Goal: Task Accomplishment & Management: Manage account settings

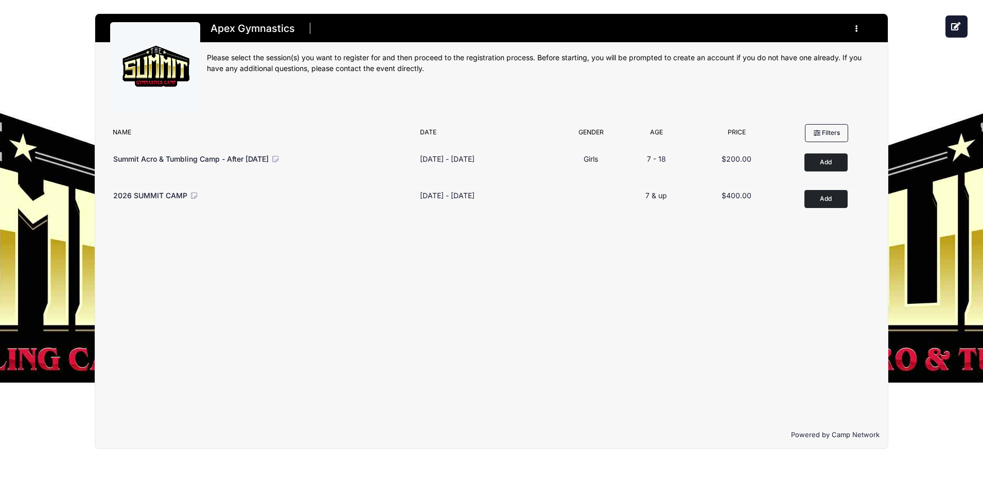
click at [856, 23] on button "button" at bounding box center [859, 29] width 28 height 18
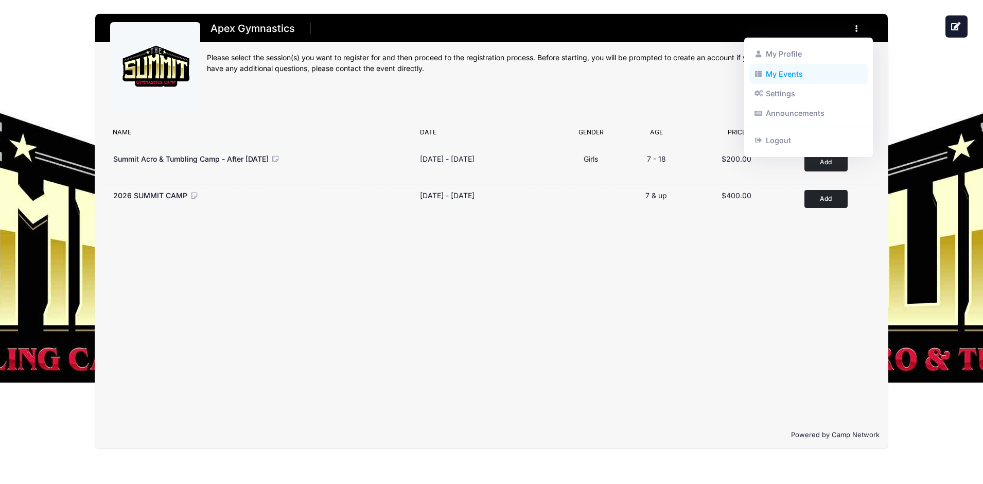
click at [773, 71] on link "My Events" at bounding box center [808, 74] width 119 height 20
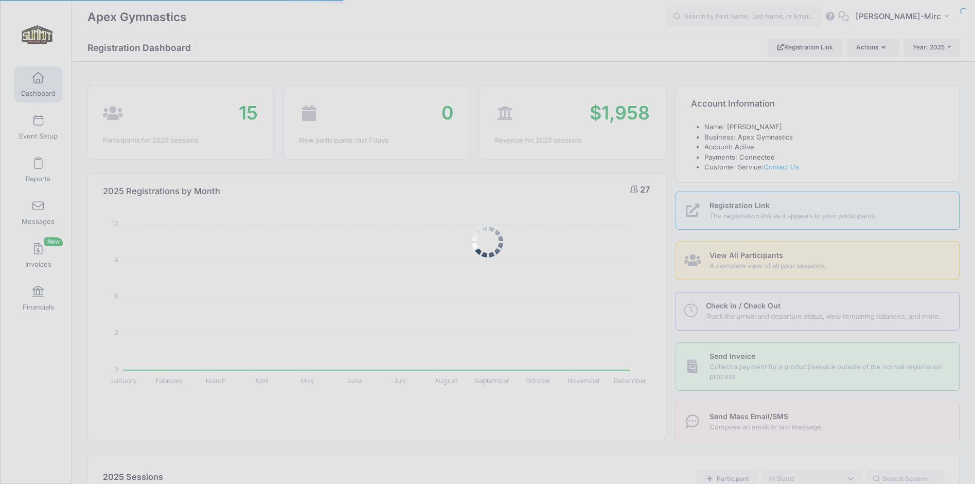
select select
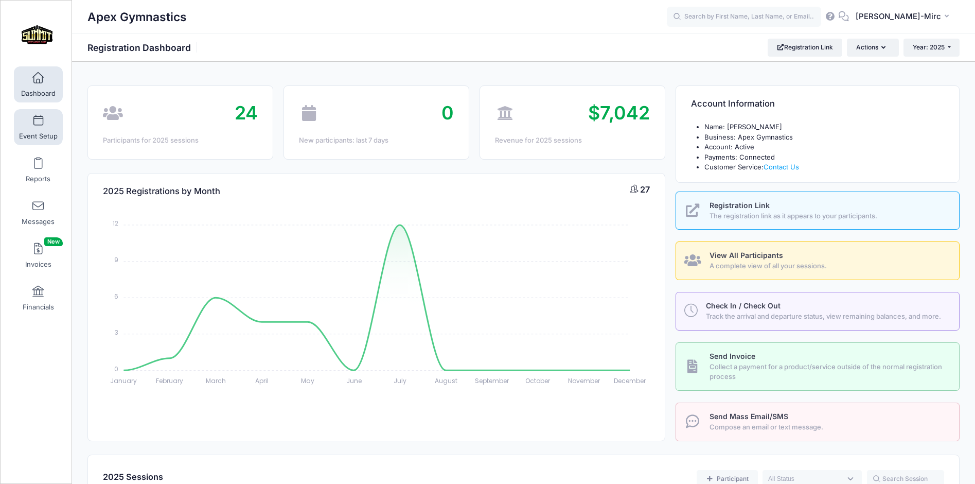
click at [30, 114] on link "Event Setup" at bounding box center [38, 127] width 49 height 36
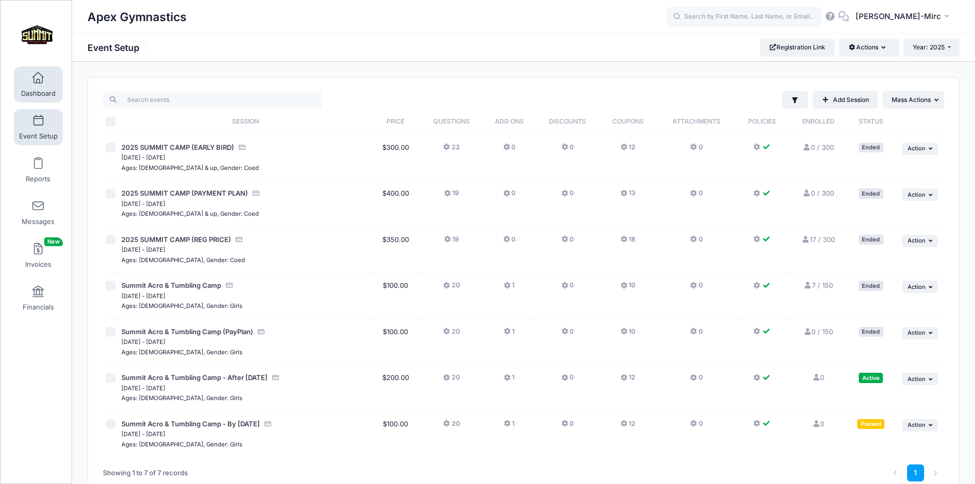
click at [38, 76] on span at bounding box center [38, 78] width 0 height 11
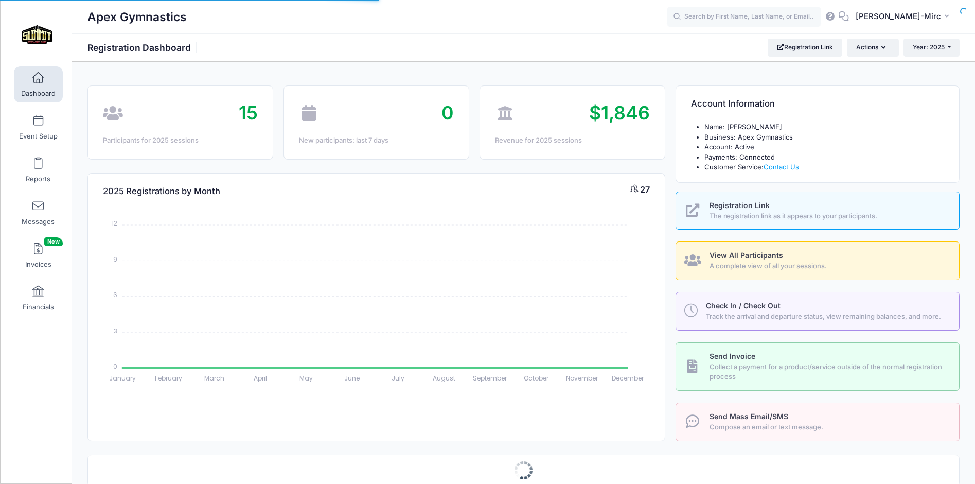
select select
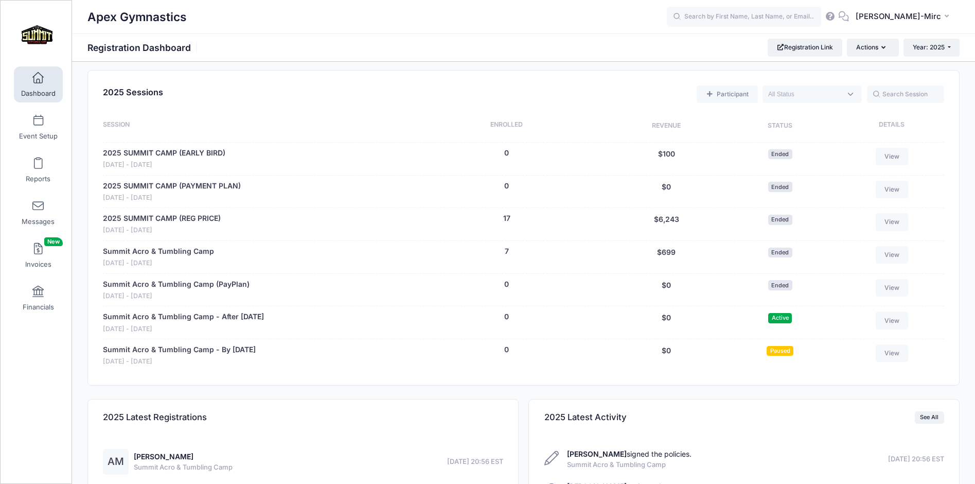
scroll to position [345, 0]
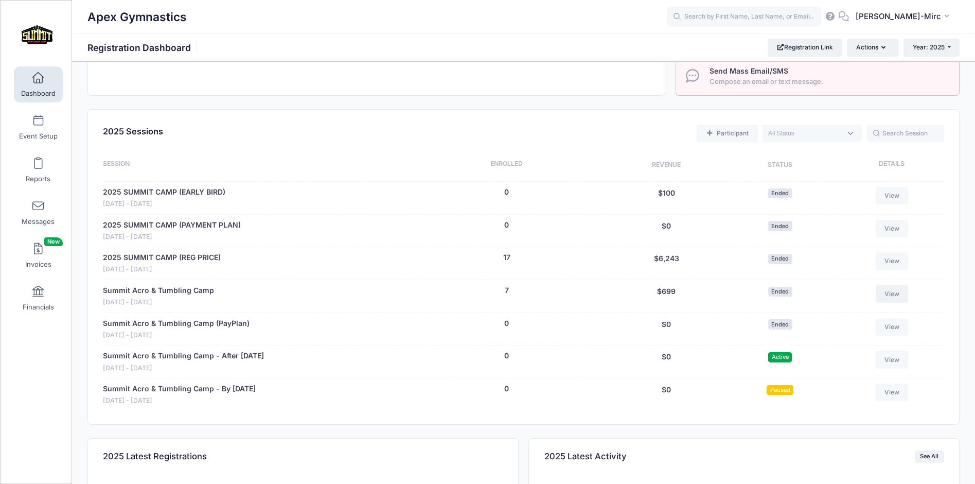
click at [895, 291] on link "View" at bounding box center [892, 293] width 33 height 17
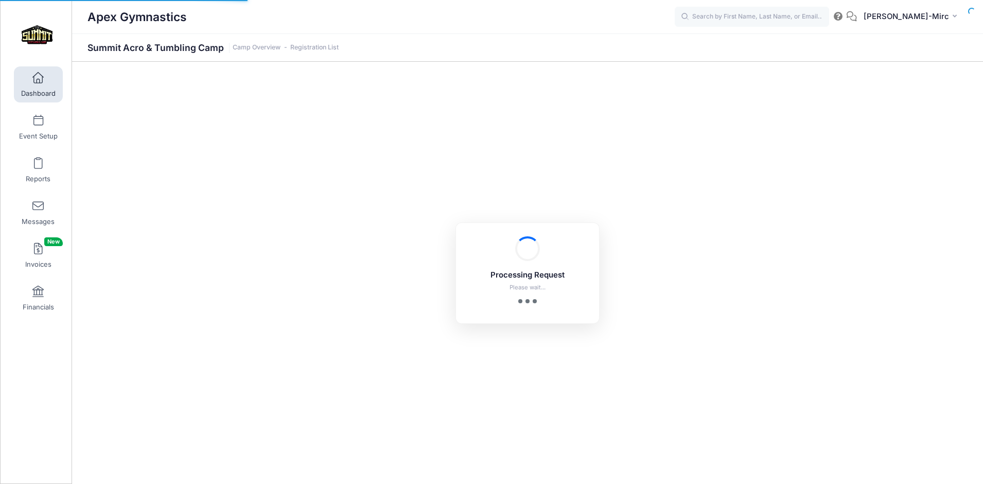
select select "10"
